Goal: Check status: Check status

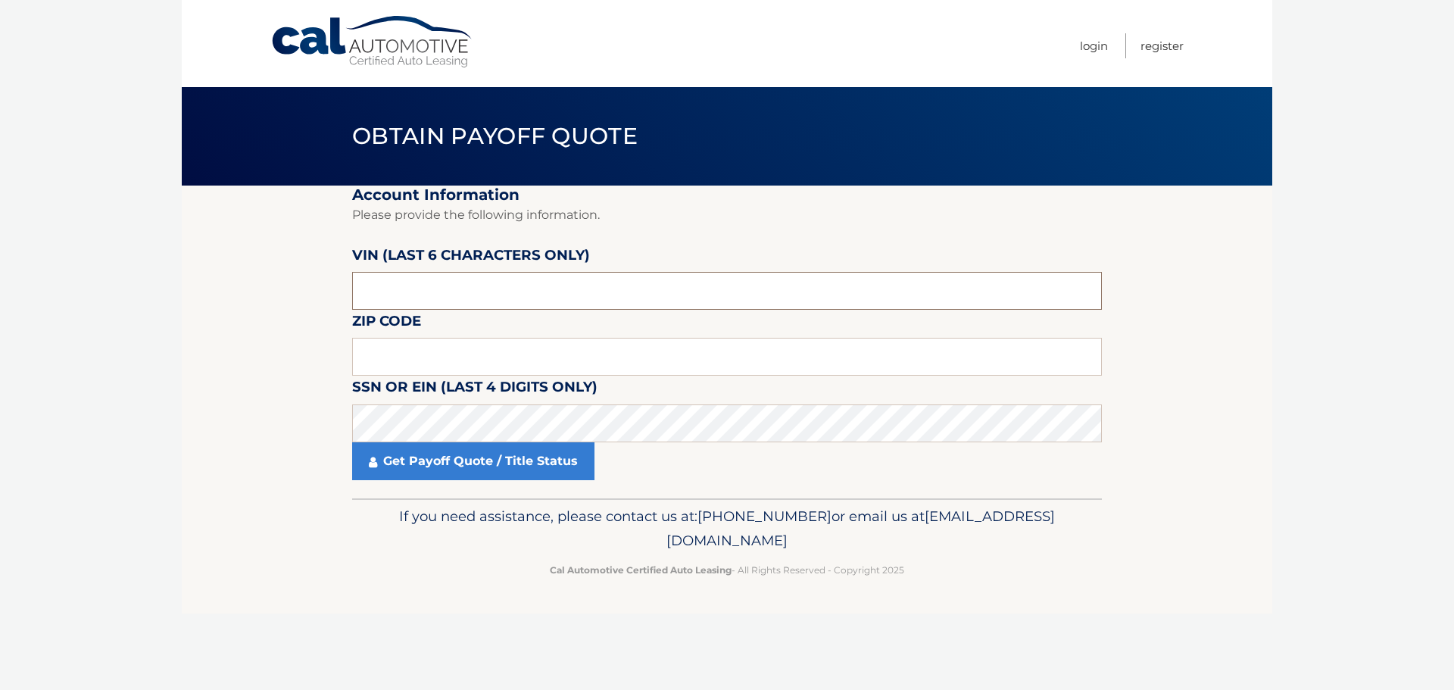
click at [359, 290] on input "text" at bounding box center [727, 291] width 750 height 38
click at [423, 359] on input "text" at bounding box center [727, 357] width 750 height 38
type input "18966"
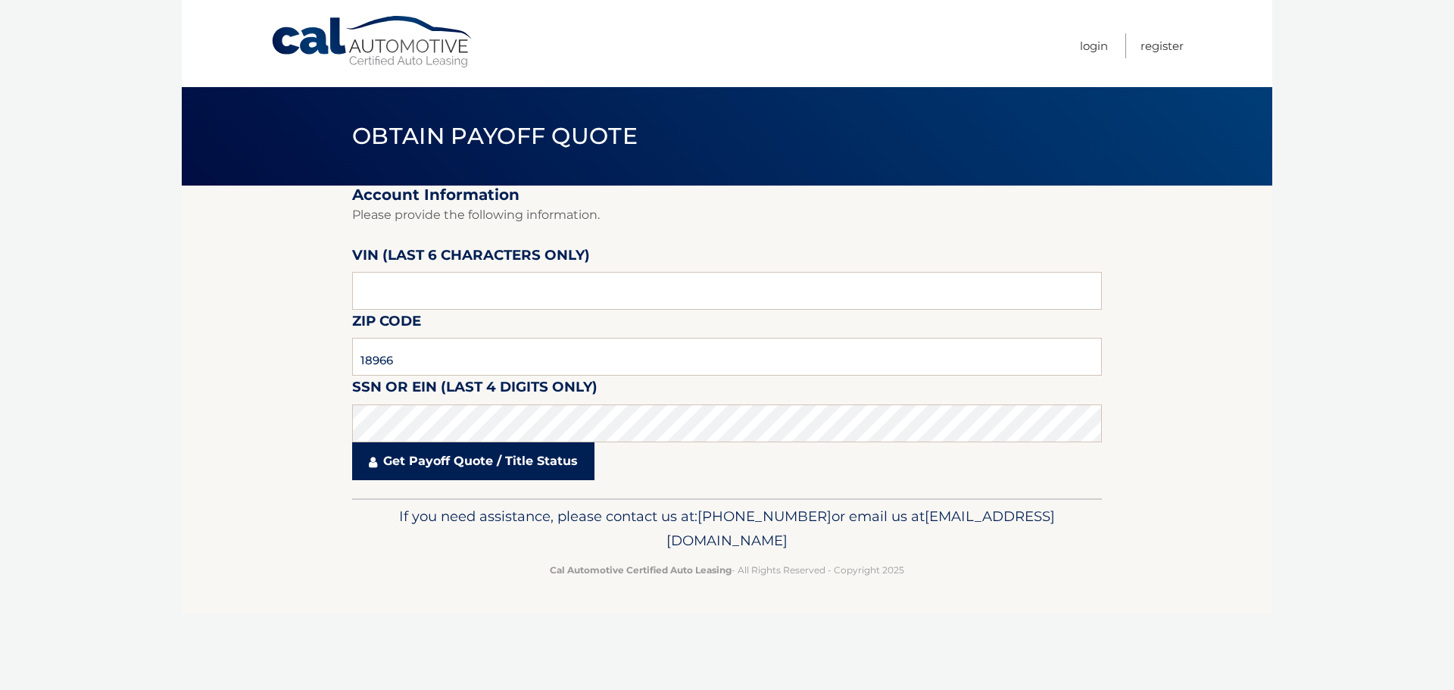
click at [468, 470] on link "Get Payoff Quote / Title Status" at bounding box center [473, 461] width 242 height 38
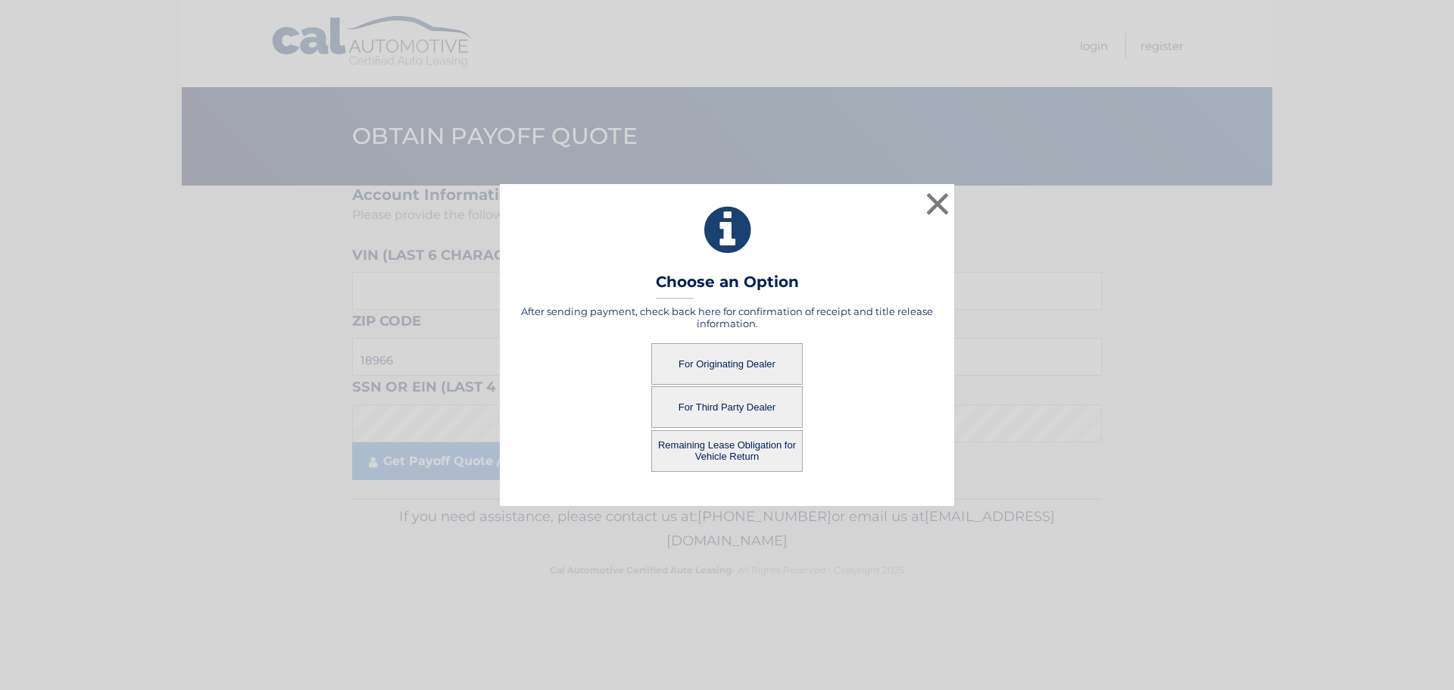
click at [705, 367] on button "For Originating Dealer" at bounding box center [726, 364] width 151 height 42
click at [743, 358] on button "For Originating Dealer" at bounding box center [726, 364] width 151 height 42
click at [742, 364] on button "For Originating Dealer" at bounding box center [726, 364] width 151 height 42
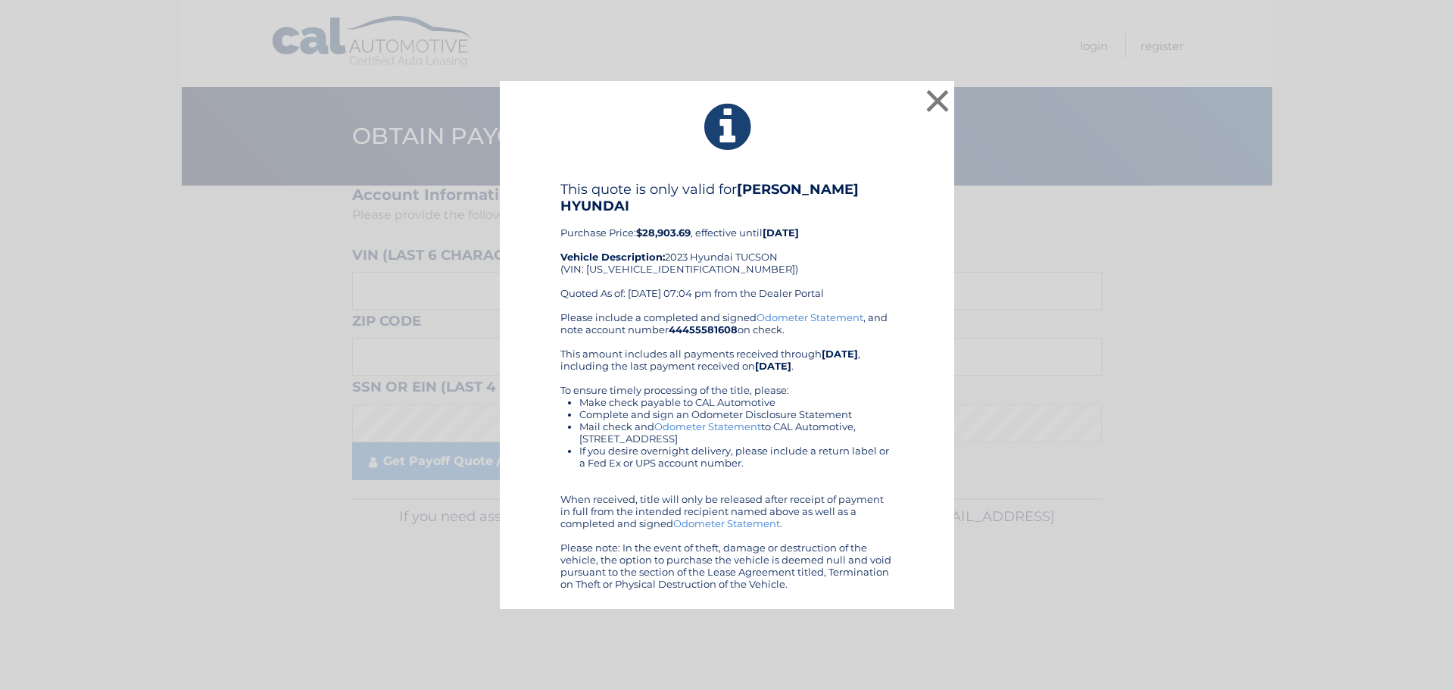
click at [782, 319] on link "Odometer Statement" at bounding box center [810, 317] width 107 height 12
